Goal: Task Accomplishment & Management: Use online tool/utility

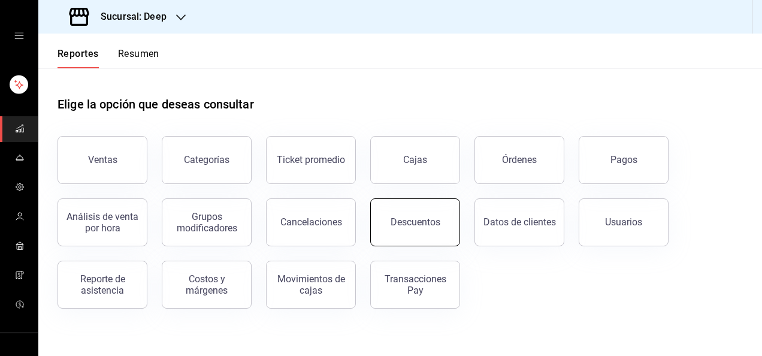
click at [424, 226] on div "Descuentos" at bounding box center [416, 221] width 50 height 11
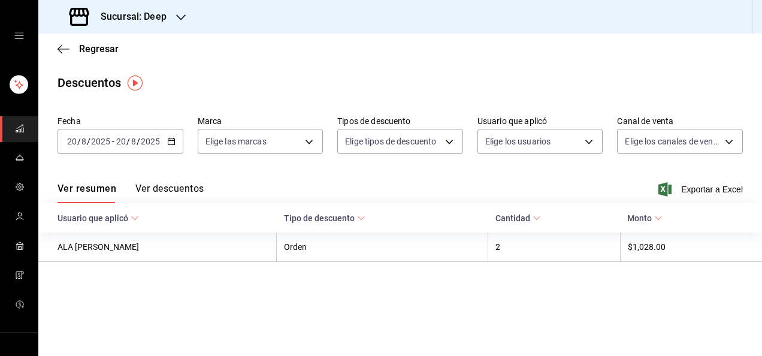
click at [129, 147] on div "[DATE] [DATE] - [DATE] [DATE]" at bounding box center [121, 141] width 126 height 25
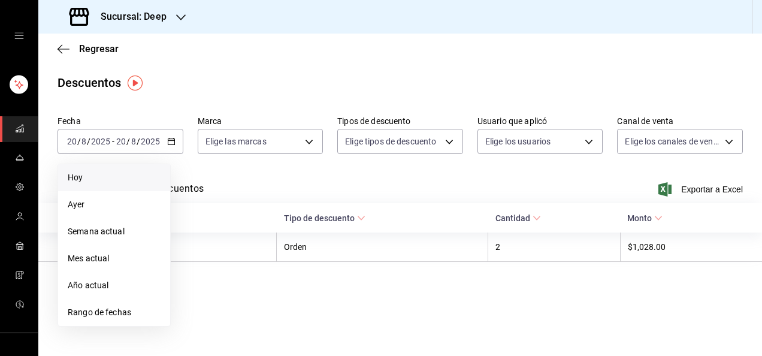
click at [89, 181] on span "Hoy" at bounding box center [114, 177] width 93 height 13
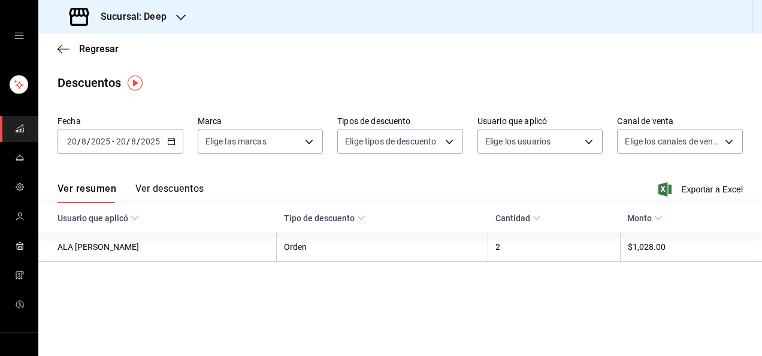
click at [168, 189] on button "Ver descuentos" at bounding box center [169, 193] width 68 height 20
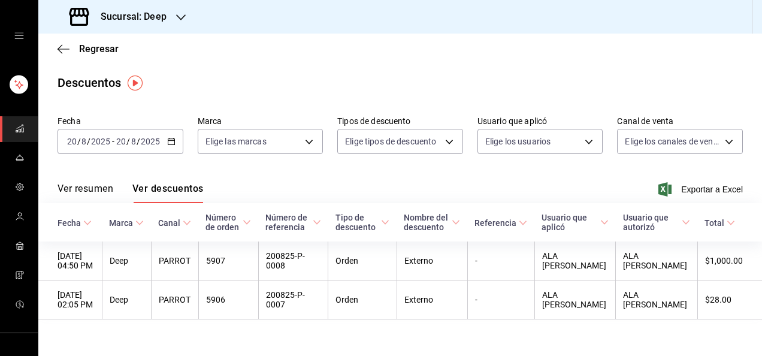
click at [176, 19] on icon "button" at bounding box center [181, 18] width 10 height 10
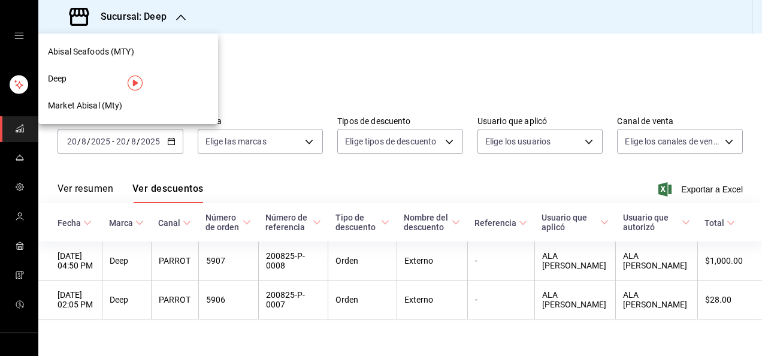
click at [68, 105] on span "Market Abisal (Mty)" at bounding box center [85, 105] width 75 height 13
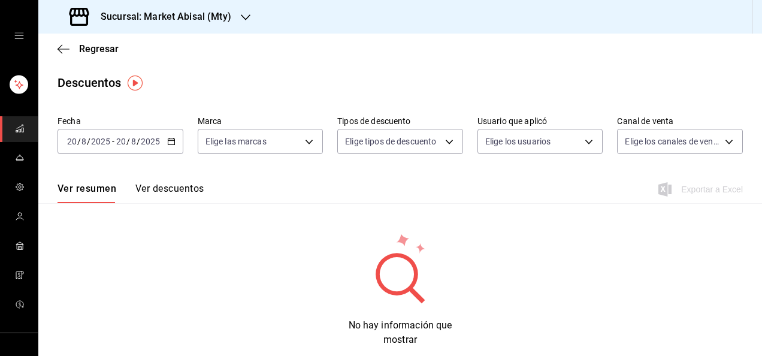
click at [174, 193] on button "Ver descuentos" at bounding box center [169, 193] width 68 height 20
click at [108, 149] on div "[DATE] [DATE] - [DATE] [DATE]" at bounding box center [121, 141] width 126 height 25
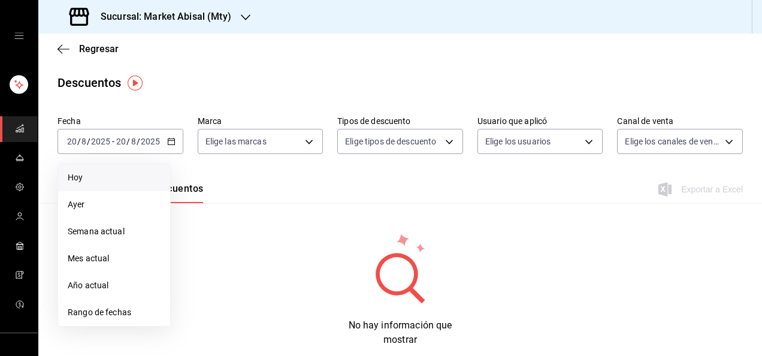
click at [83, 176] on span "Hoy" at bounding box center [114, 177] width 93 height 13
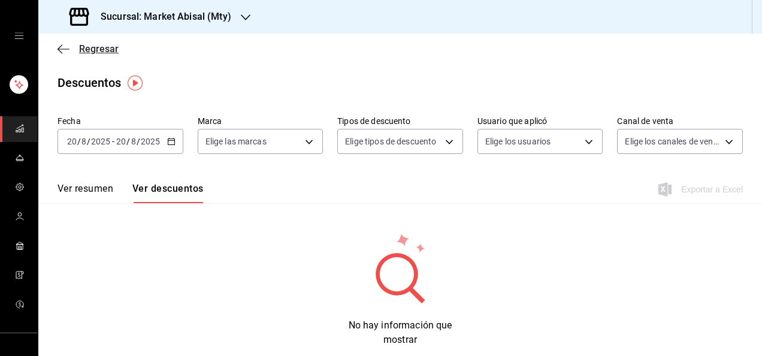
click at [83, 52] on span "Regresar" at bounding box center [99, 48] width 40 height 11
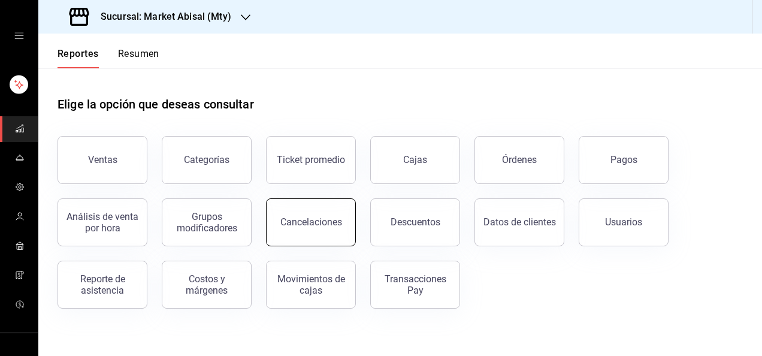
click at [335, 228] on button "Cancelaciones" at bounding box center [311, 222] width 90 height 48
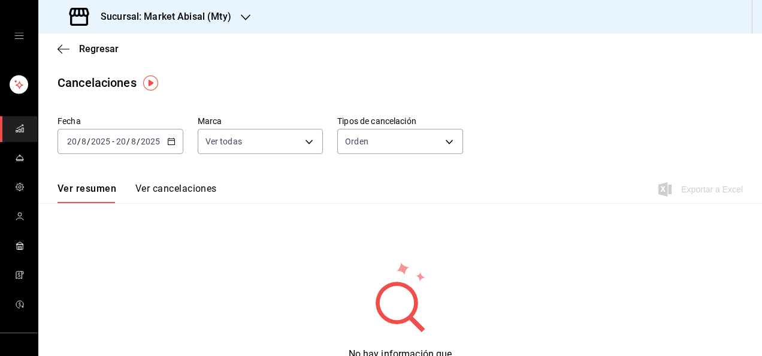
click at [185, 189] on button "Ver cancelaciones" at bounding box center [175, 193] width 81 height 20
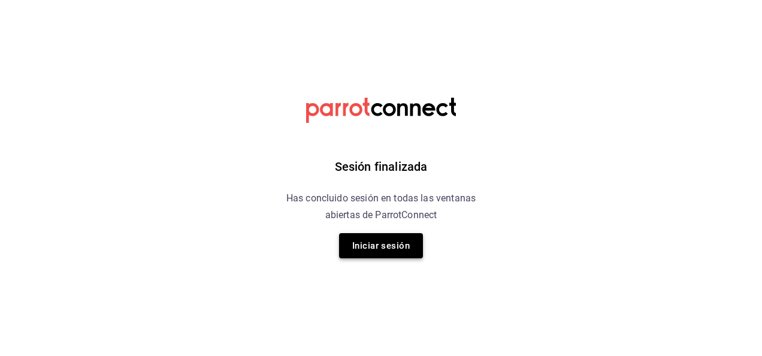
click at [379, 241] on button "Iniciar sesión" at bounding box center [381, 245] width 84 height 25
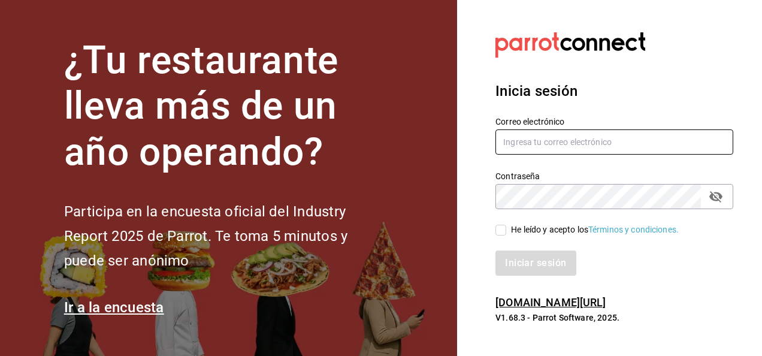
click at [545, 146] on input "text" at bounding box center [615, 141] width 238 height 25
click at [595, 143] on input "text" at bounding box center [615, 141] width 238 height 25
type input "[EMAIL_ADDRESS][DOMAIN_NAME]"
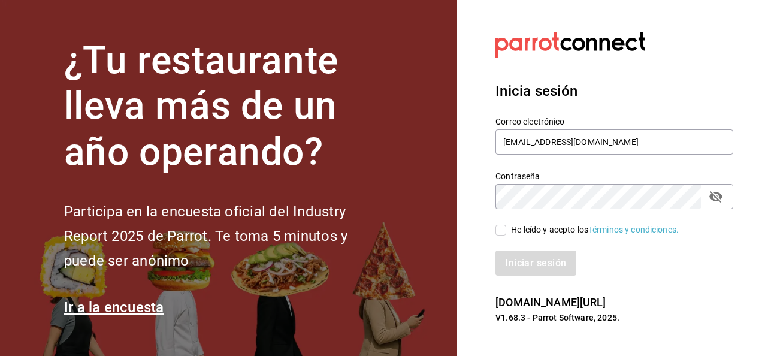
click at [502, 231] on input "He leído y acepto los Términos y condiciones." at bounding box center [501, 230] width 11 height 11
checkbox input "true"
click at [520, 260] on button "Iniciar sesión" at bounding box center [536, 262] width 81 height 25
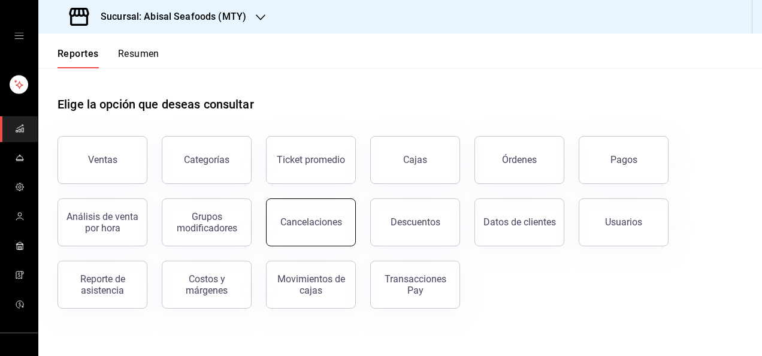
click at [319, 230] on button "Cancelaciones" at bounding box center [311, 222] width 90 height 48
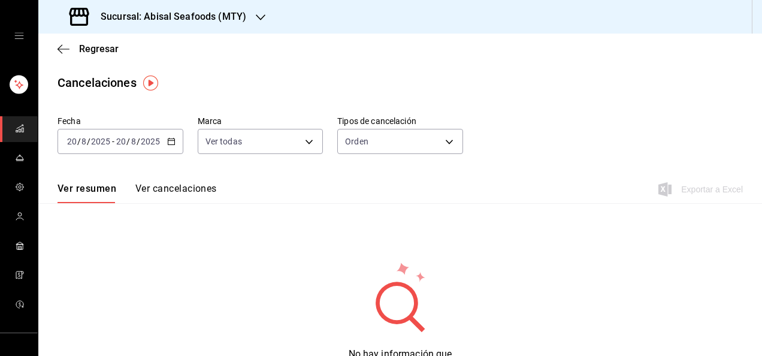
click at [182, 193] on button "Ver cancelaciones" at bounding box center [175, 193] width 81 height 20
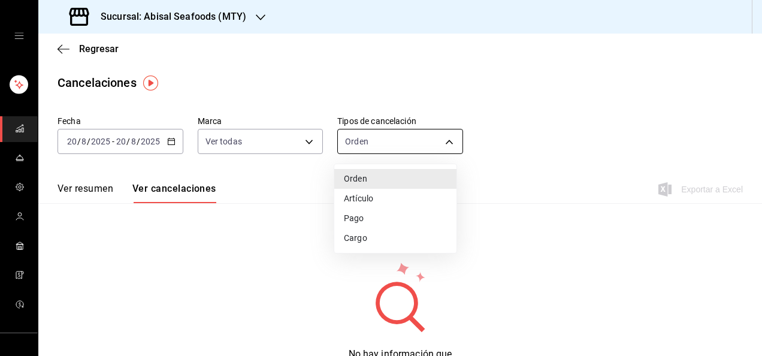
click at [392, 146] on body "Sucursal: Abisal Seafoods (MTY) Regresar Cancelaciones Fecha 2025-08-20 20 / 8 …" at bounding box center [381, 178] width 762 height 356
click at [375, 201] on li "Artículo" at bounding box center [395, 199] width 122 height 20
type input "ORDER_ITEM"
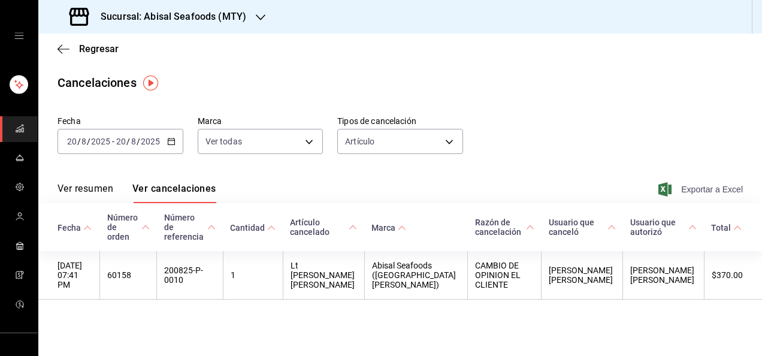
click at [692, 193] on span "Exportar a Excel" at bounding box center [702, 189] width 82 height 14
click at [86, 50] on span "Regresar" at bounding box center [99, 48] width 40 height 11
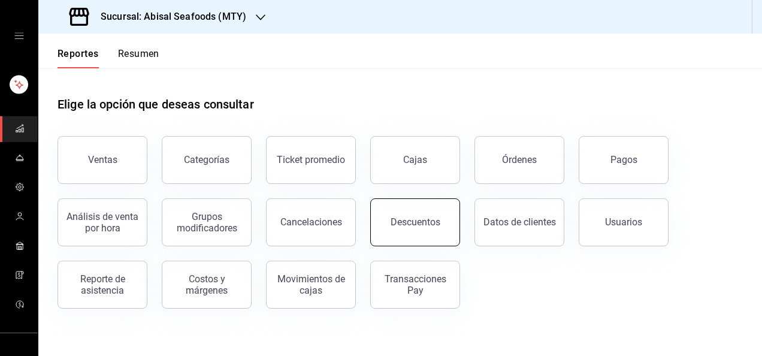
click at [421, 224] on div "Descuentos" at bounding box center [416, 221] width 50 height 11
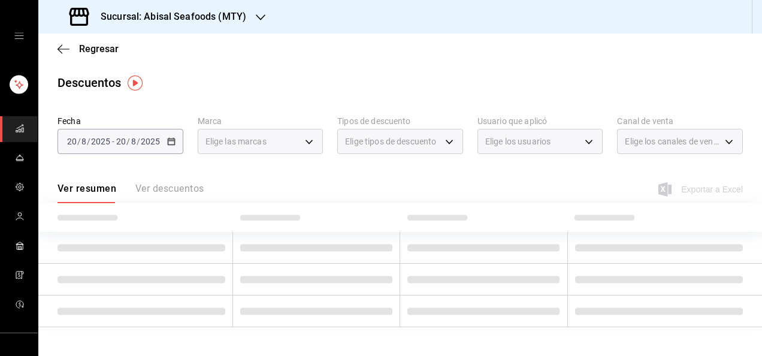
click at [166, 192] on div "Ver resumen Ver descuentos" at bounding box center [131, 193] width 146 height 20
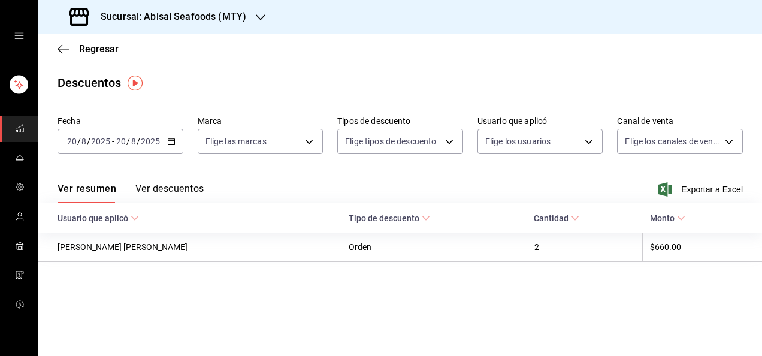
click at [166, 192] on button "Ver descuentos" at bounding box center [169, 193] width 68 height 20
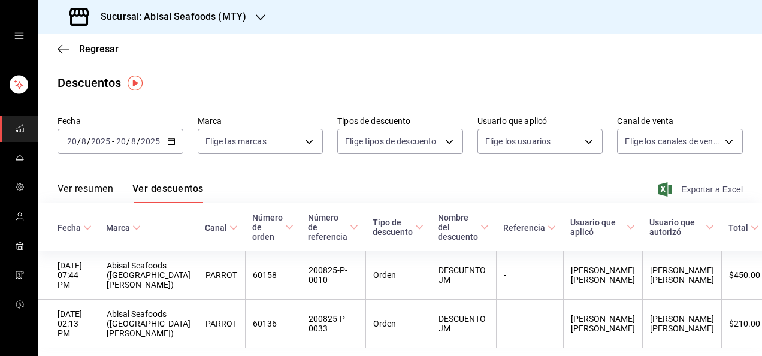
click at [699, 189] on span "Exportar a Excel" at bounding box center [702, 189] width 82 height 14
click at [96, 49] on span "Regresar" at bounding box center [99, 48] width 40 height 11
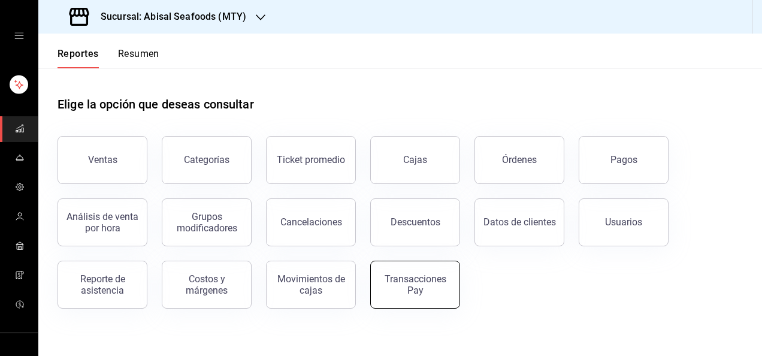
click at [435, 276] on div "Transacciones Pay" at bounding box center [415, 284] width 74 height 23
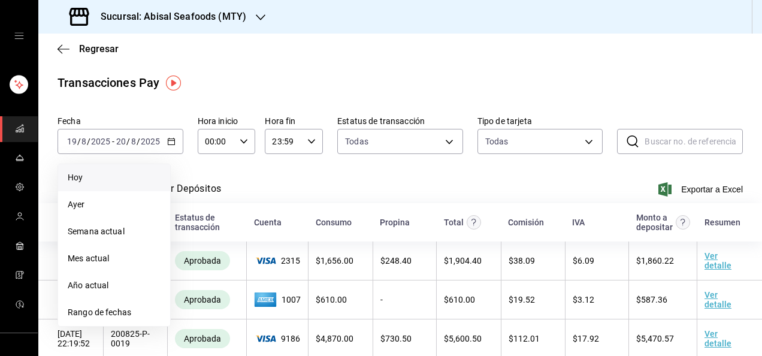
click at [92, 178] on span "Hoy" at bounding box center [114, 177] width 93 height 13
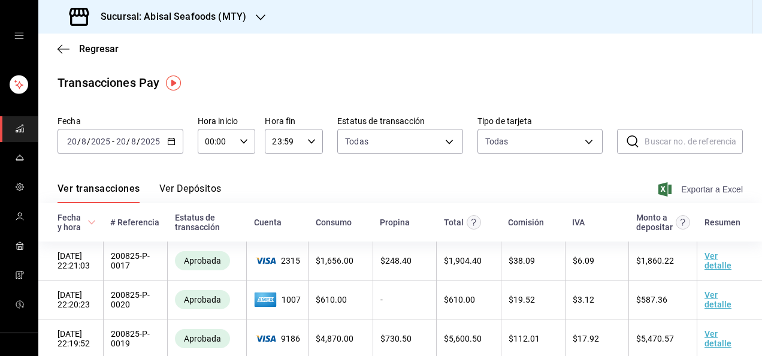
click at [709, 188] on span "Exportar a Excel" at bounding box center [702, 189] width 82 height 14
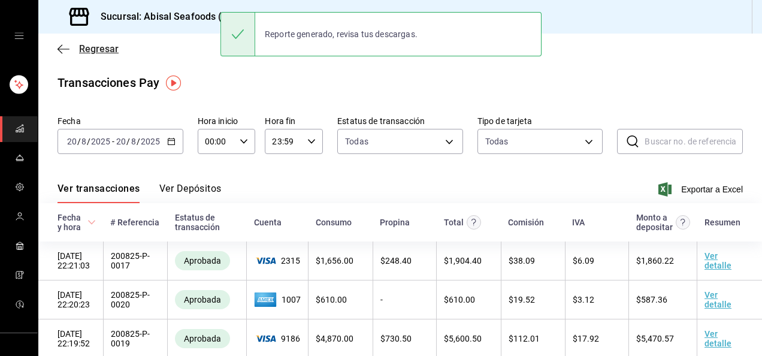
click at [89, 49] on span "Regresar" at bounding box center [99, 48] width 40 height 11
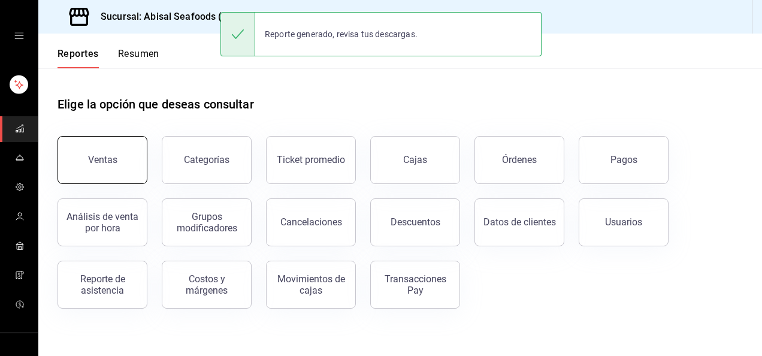
click at [120, 150] on button "Ventas" at bounding box center [103, 160] width 90 height 48
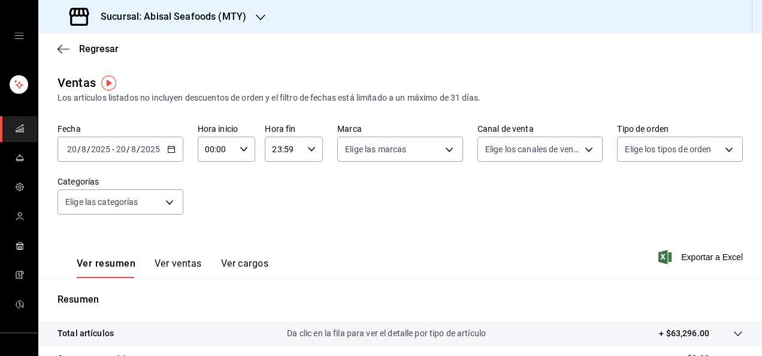
click at [116, 158] on div "[DATE] [DATE] - [DATE] [DATE]" at bounding box center [121, 149] width 126 height 25
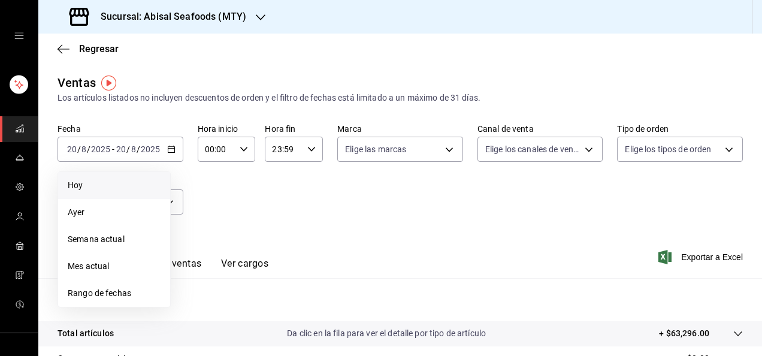
click at [94, 185] on span "Hoy" at bounding box center [114, 185] width 93 height 13
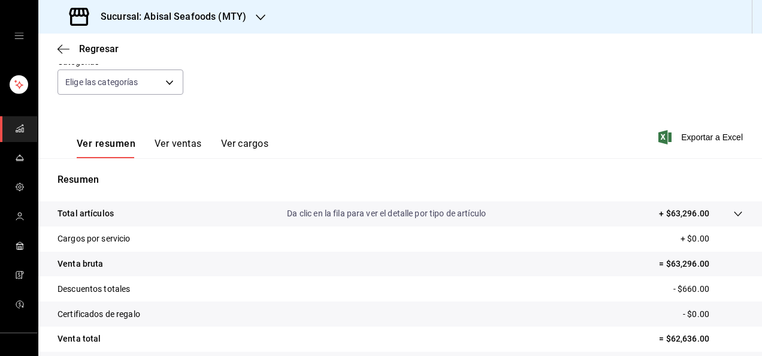
scroll to position [144, 0]
